Goal: Task Accomplishment & Management: Manage account settings

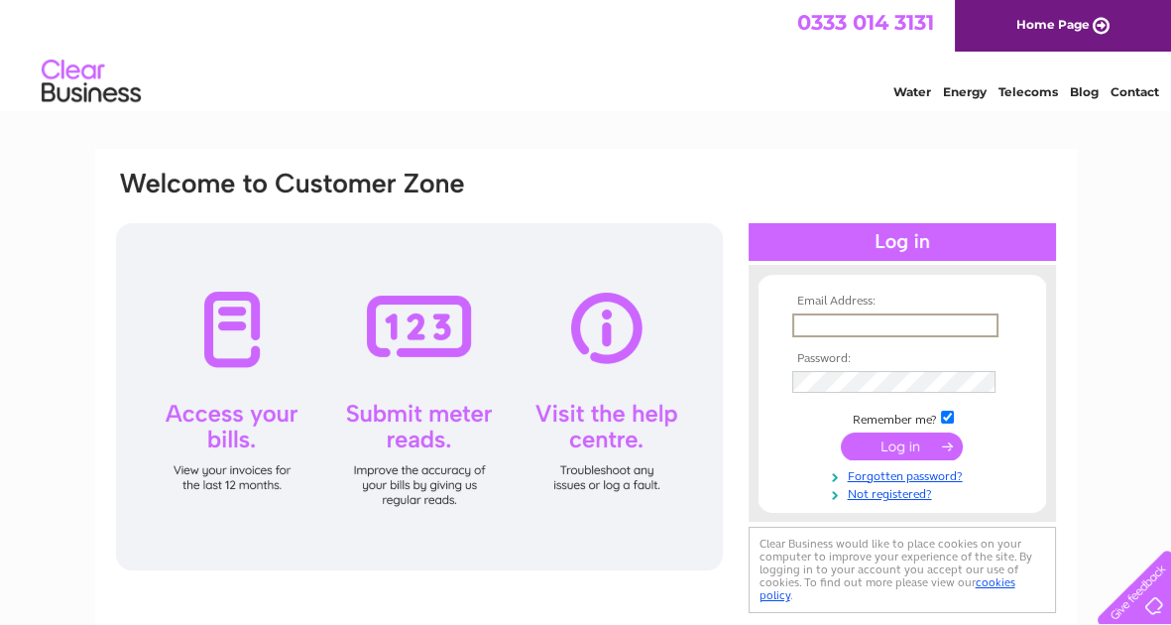
click at [805, 315] on input "text" at bounding box center [895, 325] width 206 height 24
click at [806, 323] on input "text" at bounding box center [895, 325] width 206 height 24
type input "mbishop@charleskendall.com"
click at [898, 445] on input "submit" at bounding box center [902, 445] width 122 height 28
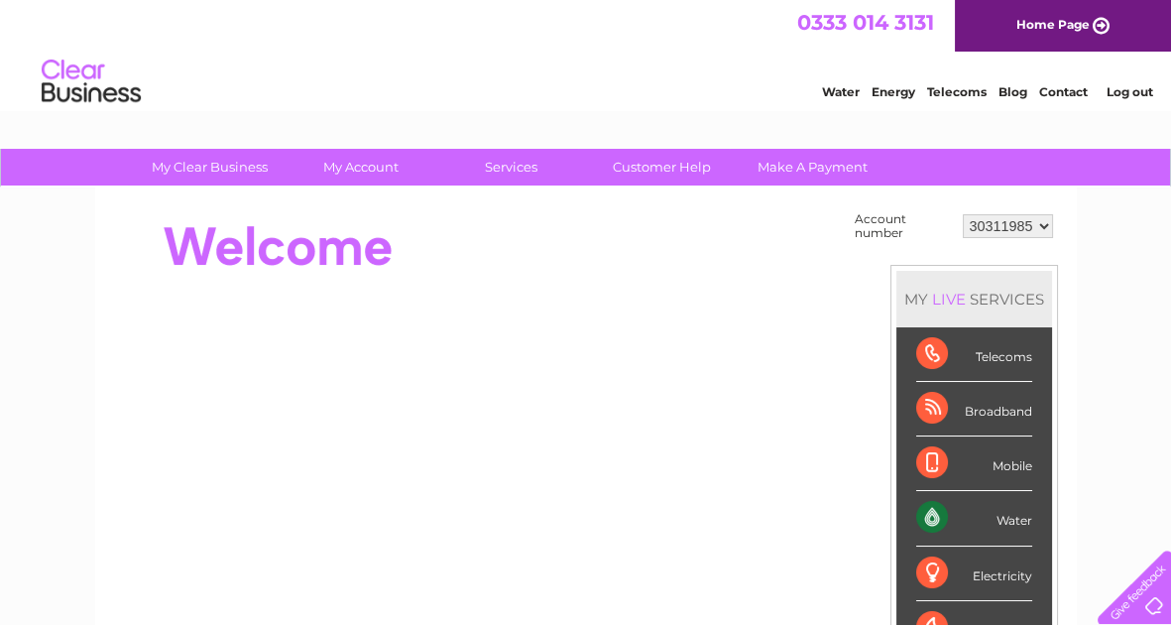
click at [1006, 523] on div "Water" at bounding box center [974, 518] width 116 height 55
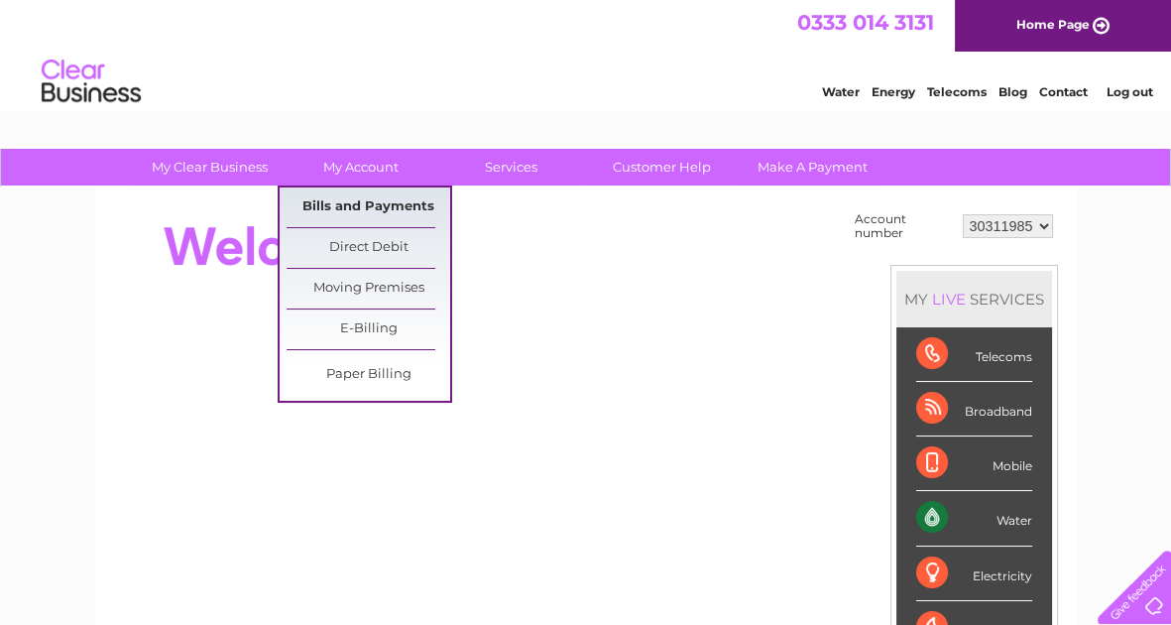
click at [367, 203] on link "Bills and Payments" at bounding box center [369, 207] width 164 height 40
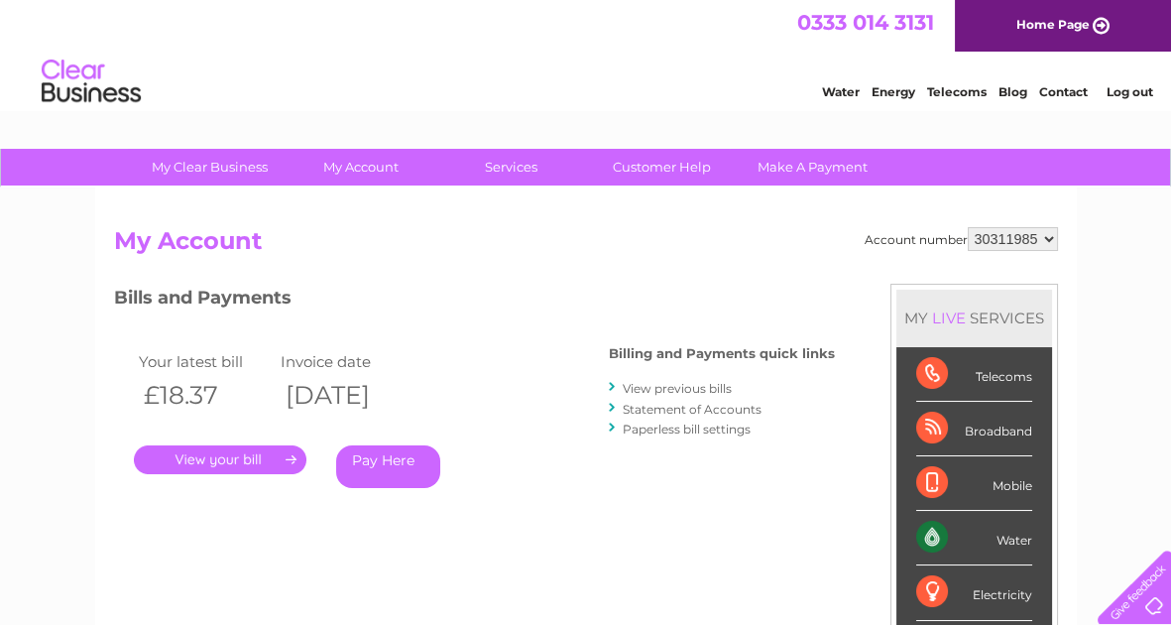
click at [242, 461] on link "." at bounding box center [220, 459] width 173 height 29
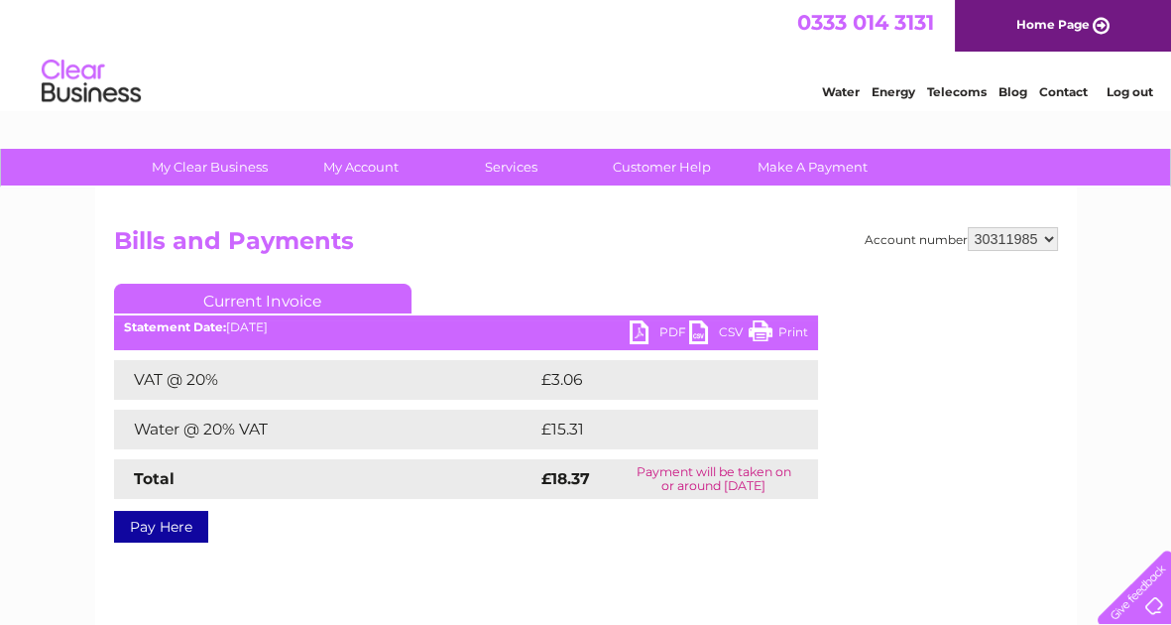
click at [663, 332] on link "PDF" at bounding box center [659, 334] width 59 height 29
